Goal: Task Accomplishment & Management: Use online tool/utility

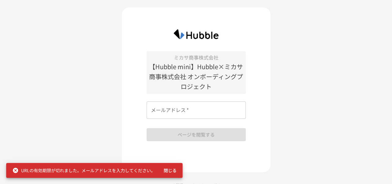
click at [230, 106] on input "メールアドレス   *" at bounding box center [196, 109] width 99 height 17
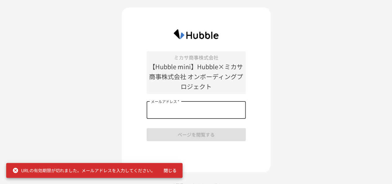
type input "**********"
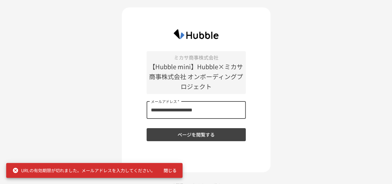
click at [202, 131] on button "ページを閲覧する" at bounding box center [196, 134] width 99 height 13
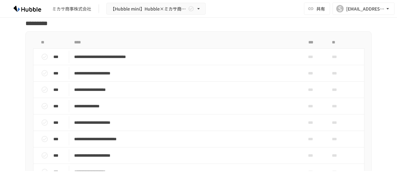
scroll to position [794, 0]
